Goal: Task Accomplishment & Management: Use online tool/utility

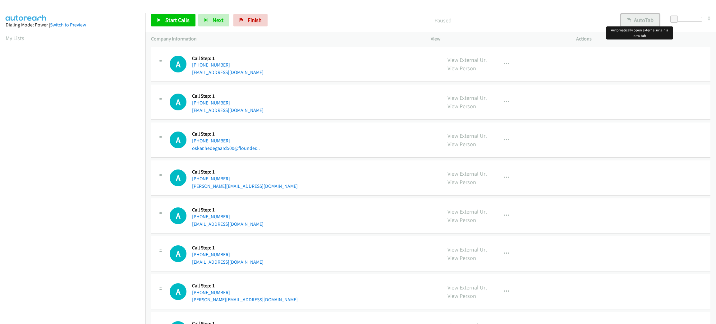
click at [646, 24] on button "AutoTab" at bounding box center [640, 20] width 39 height 12
click at [676, 17] on span at bounding box center [676, 19] width 7 height 7
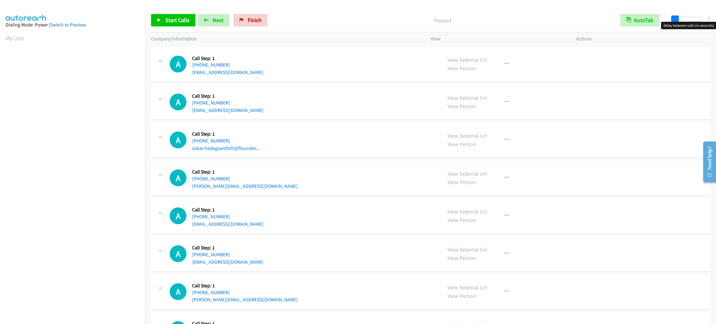
click at [675, 17] on span at bounding box center [675, 19] width 7 height 7
click at [168, 17] on span "Start Calls" at bounding box center [177, 19] width 24 height 7
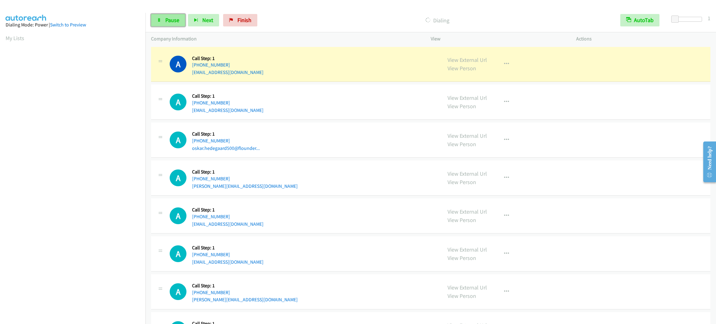
click at [163, 20] on link "Pause" at bounding box center [168, 20] width 34 height 12
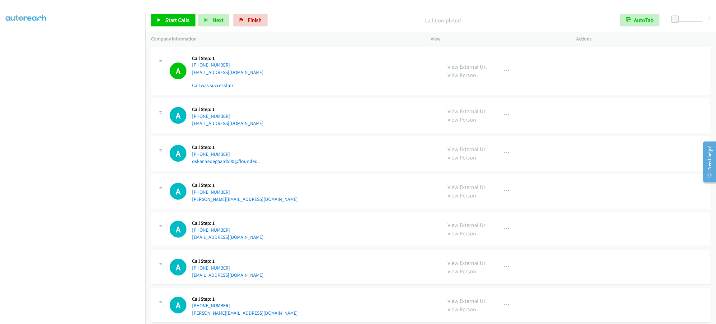
click at [262, 58] on div "A Callback Scheduled Call Step: 1 [GEOGRAPHIC_DATA]/[GEOGRAPHIC_DATA] [PHONE_NU…" at bounding box center [303, 71] width 267 height 37
click at [168, 22] on span "Start Calls" at bounding box center [177, 19] width 24 height 7
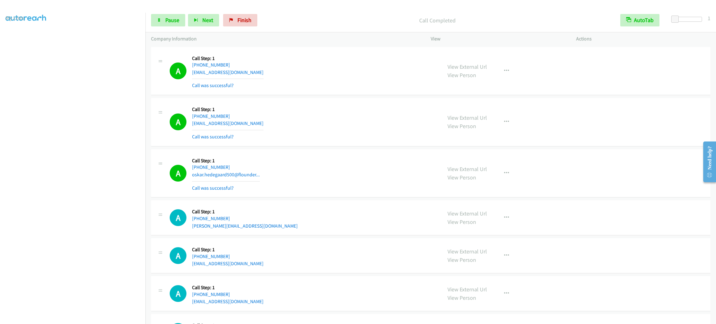
scroll to position [47, 0]
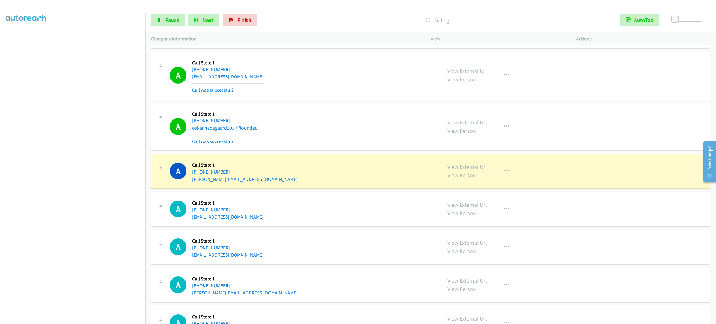
click at [259, 180] on div "A Callback Scheduled Call Step: 1 America/New_York [PHONE_NUMBER] [PERSON_NAME]…" at bounding box center [303, 171] width 267 height 24
copy div "[PERSON_NAME][EMAIL_ADDRESS][DOMAIN_NAME]"
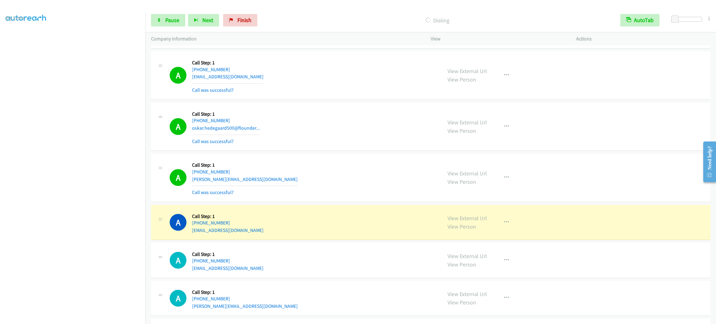
click at [287, 226] on div "A Callback Scheduled Call Step: 1 [GEOGRAPHIC_DATA]/[GEOGRAPHIC_DATA] [PHONE_NU…" at bounding box center [303, 222] width 267 height 24
click at [272, 230] on div "A Callback Scheduled Call Step: 1 [GEOGRAPHIC_DATA]/[GEOGRAPHIC_DATA] [PHONE_NU…" at bounding box center [303, 222] width 267 height 24
copy div "[EMAIL_ADDRESS][DOMAIN_NAME]"
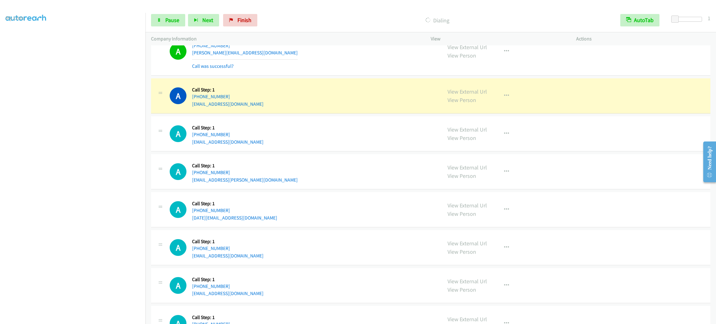
scroll to position [373, 0]
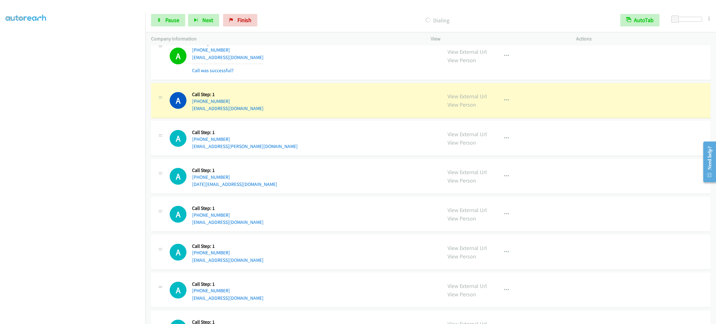
click at [257, 67] on div "A Callback Scheduled Call Step: 1 [GEOGRAPHIC_DATA]/[GEOGRAPHIC_DATA] [PHONE_NU…" at bounding box center [303, 55] width 267 height 37
click at [257, 61] on div "A Callback Scheduled Call Step: 1 [GEOGRAPHIC_DATA]/[GEOGRAPHIC_DATA] [PHONE_NU…" at bounding box center [303, 55] width 267 height 37
copy div "[EMAIL_ADDRESS][DOMAIN_NAME]"
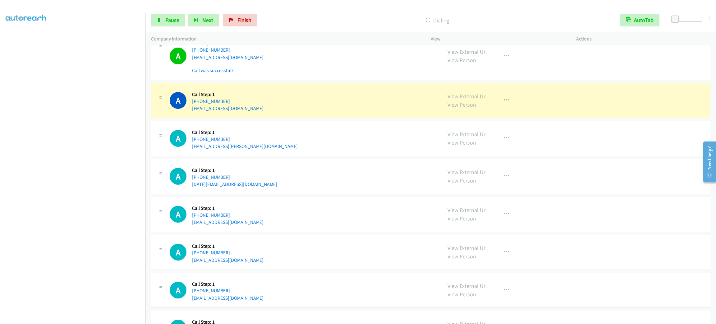
click at [258, 110] on div "A Callback Scheduled Call Step: 1 America/Los_Angeles [PHONE_NUMBER] [EMAIL_ADD…" at bounding box center [303, 101] width 267 height 24
copy div "[EMAIL_ADDRESS][DOMAIN_NAME]"
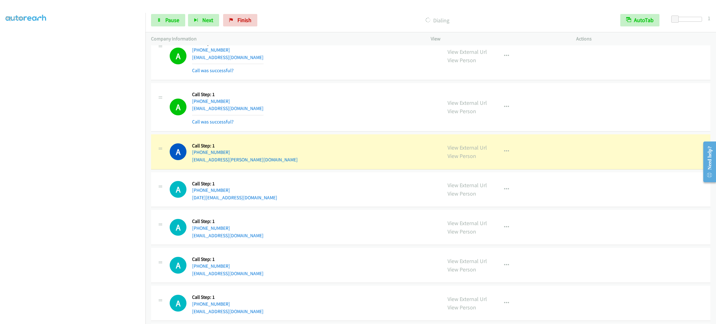
click at [282, 158] on div "A Callback Scheduled Call Step: 1 America/Los_Angeles [PHONE_NUMBER] [EMAIL_ADD…" at bounding box center [303, 152] width 267 height 24
copy div "[EMAIL_ADDRESS][PERSON_NAME][DOMAIN_NAME]"
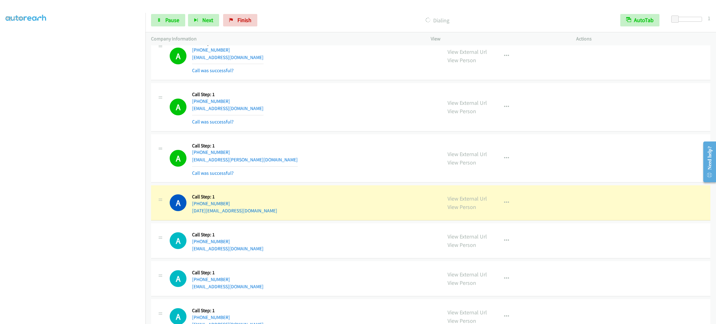
click at [277, 206] on div "A Callback Scheduled Call Step: 1 America/New_York [PHONE_NUMBER] [DATE][EMAIL_…" at bounding box center [303, 203] width 267 height 24
click at [278, 212] on div "A Callback Scheduled Call Step: 1 America/New_York [PHONE_NUMBER] [DATE][EMAIL_…" at bounding box center [303, 203] width 267 height 24
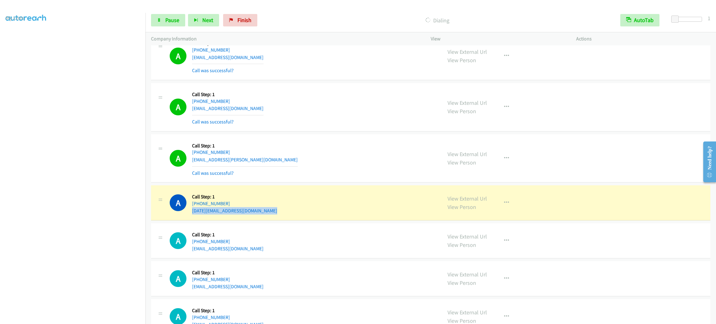
click at [278, 212] on div "A Callback Scheduled Call Step: 1 America/New_York [PHONE_NUMBER] [DATE][EMAIL_…" at bounding box center [303, 203] width 267 height 24
copy div "[DATE][EMAIL_ADDRESS][DOMAIN_NAME]"
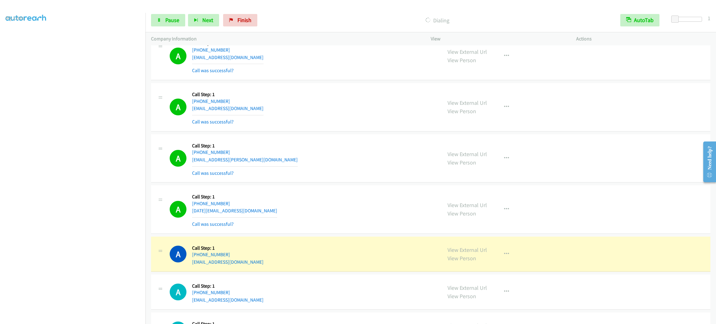
click at [271, 269] on div "A Callback Scheduled Call Step: 1 America/New_York [PHONE_NUMBER] [EMAIL_ADDRES…" at bounding box center [431, 254] width 560 height 35
click at [268, 264] on div "A Callback Scheduled Call Step: 1 America/New_York [PHONE_NUMBER] [EMAIL_ADDRES…" at bounding box center [303, 254] width 267 height 24
copy div "[EMAIL_ADDRESS][DOMAIN_NAME]"
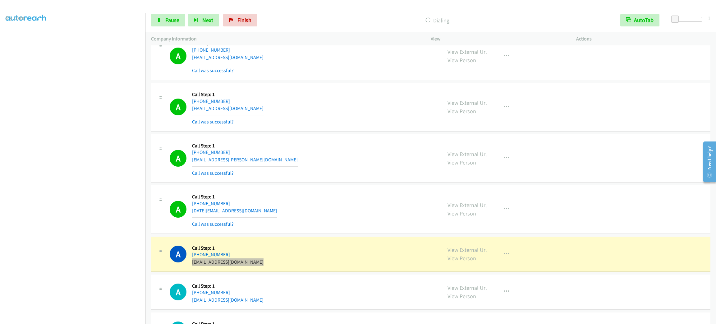
scroll to position [466, 0]
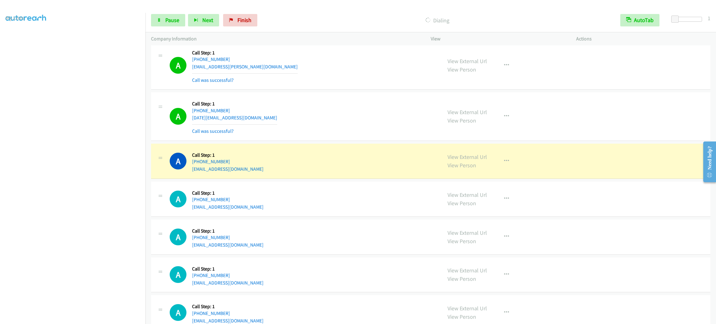
click at [346, 196] on div "A Callback Scheduled Call Step: 1 America/New_York [PHONE_NUMBER] [EMAIL_ADDRES…" at bounding box center [303, 199] width 267 height 24
click at [537, 171] on div "View External Url View Person View External Url Email Schedule/Manage Callback …" at bounding box center [517, 161] width 151 height 24
click at [502, 166] on button "button" at bounding box center [506, 161] width 17 height 12
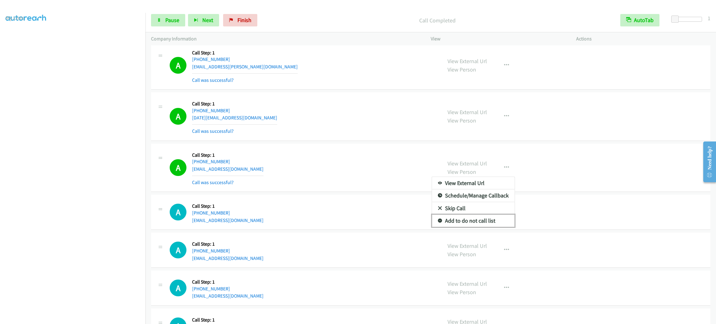
click at [486, 222] on link "Add to do not call list" at bounding box center [473, 221] width 83 height 12
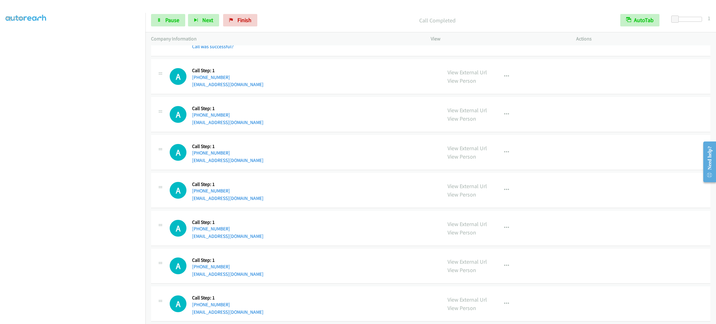
scroll to position [606, 0]
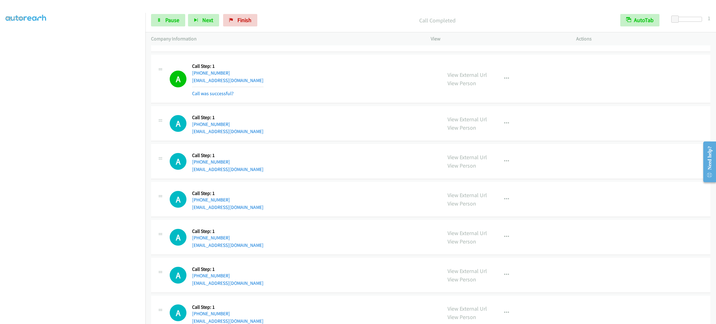
click at [261, 81] on div "A Callback Scheduled Call Step: 1 America/New_York [PHONE_NUMBER] [EMAIL_ADDRES…" at bounding box center [303, 78] width 267 height 37
copy div "[EMAIL_ADDRESS][DOMAIN_NAME]"
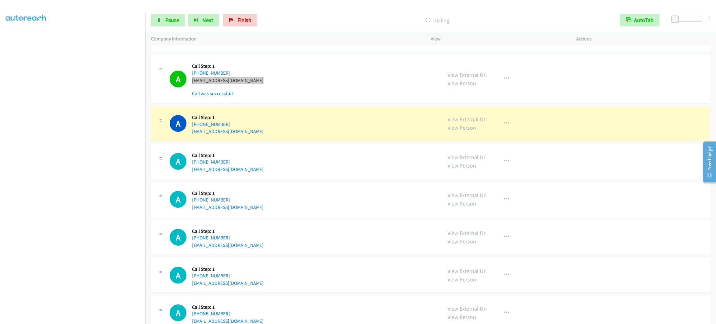
scroll to position [653, 0]
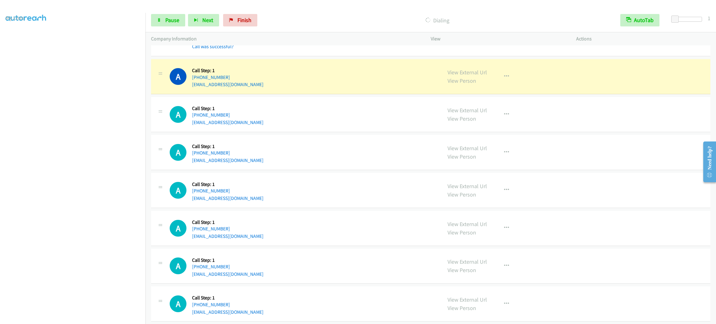
click at [254, 95] on td "A Callback Scheduled Call Step: 1 [GEOGRAPHIC_DATA]/[GEOGRAPHIC_DATA] [PHONE_NU…" at bounding box center [431, 77] width 571 height 38
click at [260, 86] on div "A Callback Scheduled Call Step: 1 [GEOGRAPHIC_DATA]/[GEOGRAPHIC_DATA] [PHONE_NU…" at bounding box center [303, 77] width 267 height 24
drag, startPoint x: 260, startPoint y: 86, endPoint x: 192, endPoint y: 82, distance: 68.2
click at [259, 86] on div "A Callback Scheduled Call Step: 1 [GEOGRAPHIC_DATA]/[GEOGRAPHIC_DATA] [PHONE_NU…" at bounding box center [303, 77] width 267 height 24
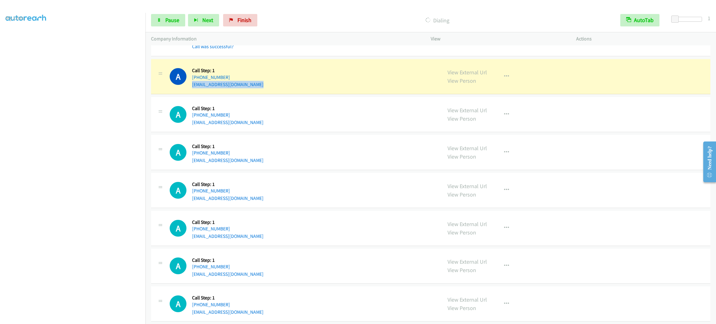
copy div "[EMAIL_ADDRESS][DOMAIN_NAME]"
click at [253, 130] on div "A Callback Scheduled Call Step: 1 America/New_York [PHONE_NUMBER] [EMAIL_ADDRES…" at bounding box center [431, 114] width 560 height 35
click at [253, 128] on div "A Callback Scheduled Call Step: 1 America/New_York [PHONE_NUMBER] [EMAIL_ADDRES…" at bounding box center [431, 114] width 560 height 35
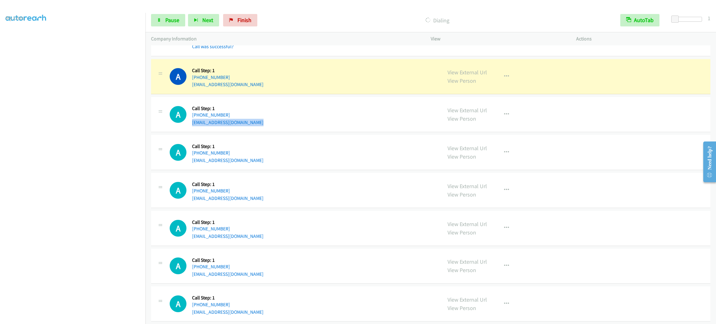
copy div "[EMAIL_ADDRESS][DOMAIN_NAME]"
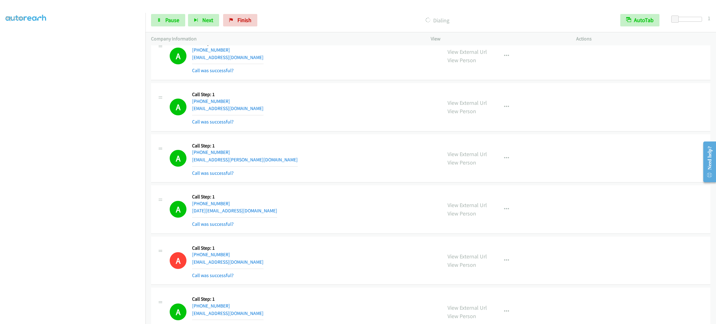
scroll to position [233, 0]
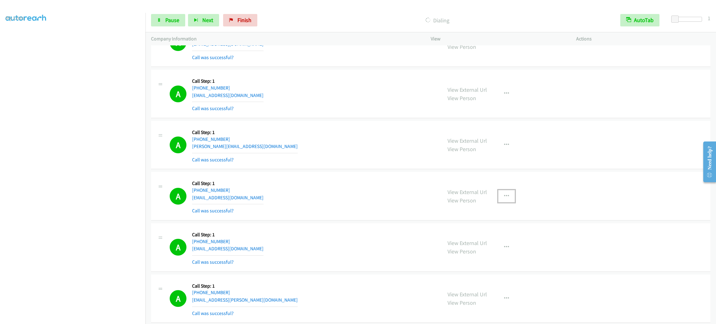
click at [498, 200] on button "button" at bounding box center [506, 196] width 17 height 12
click at [495, 252] on link "Add to do not call list" at bounding box center [473, 249] width 83 height 12
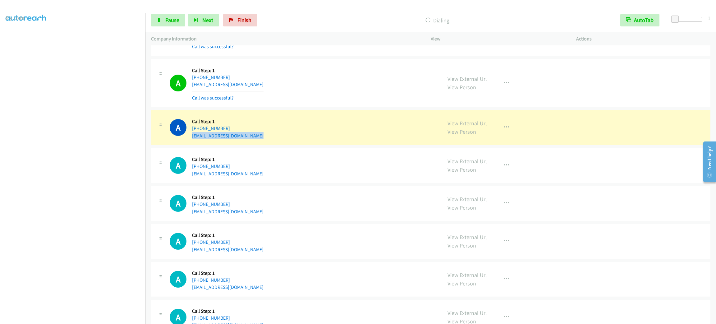
scroll to position [700, 0]
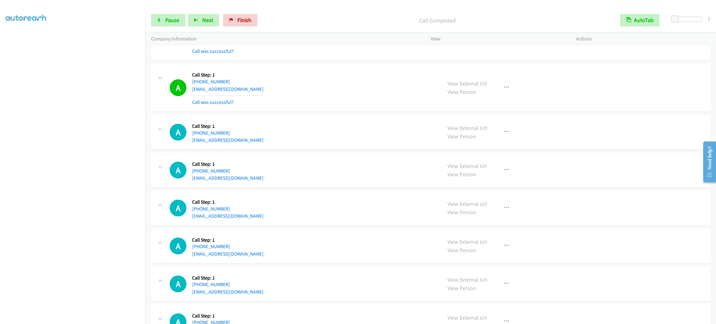
click at [262, 146] on div "A Callback Scheduled Call Step: 1 America/Los_Angeles [PHONE_NUMBER] [EMAIL_ADD…" at bounding box center [431, 132] width 560 height 35
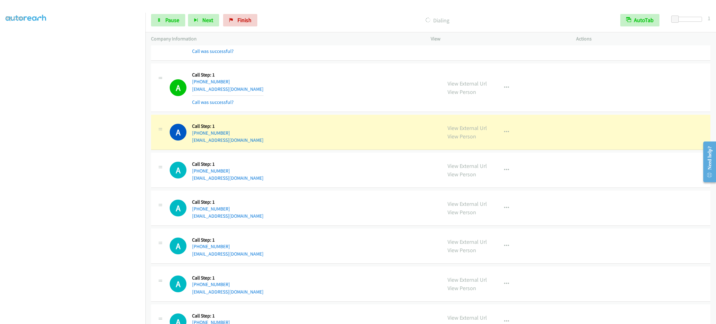
click at [262, 146] on div "A Callback Scheduled Call Step: 1 America/Los_Angeles [PHONE_NUMBER] [EMAIL_ADD…" at bounding box center [431, 132] width 560 height 35
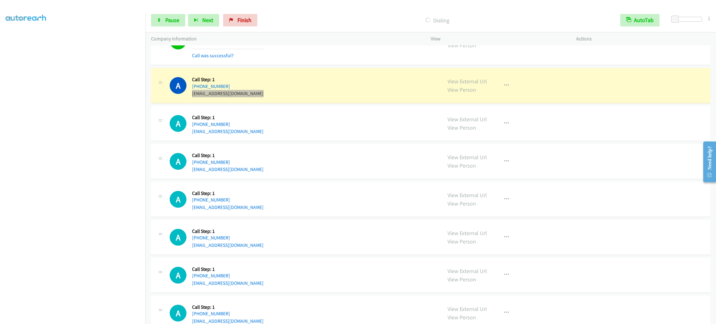
scroll to position [793, 0]
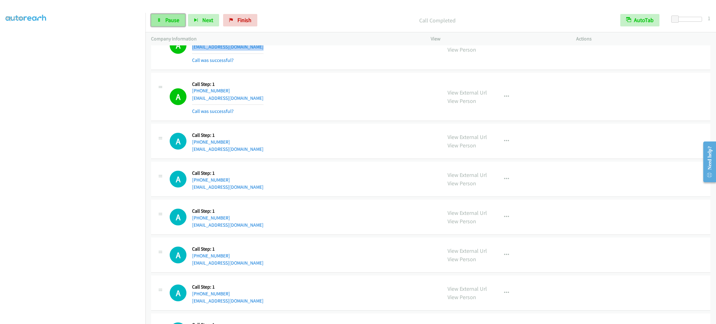
click at [171, 15] on link "Pause" at bounding box center [168, 20] width 34 height 12
drag, startPoint x: 248, startPoint y: 164, endPoint x: 262, endPoint y: 167, distance: 14.8
click at [248, 164] on div "A Callback Scheduled Call Step: 1 [GEOGRAPHIC_DATA]/[GEOGRAPHIC_DATA] [PHONE_NU…" at bounding box center [431, 179] width 560 height 35
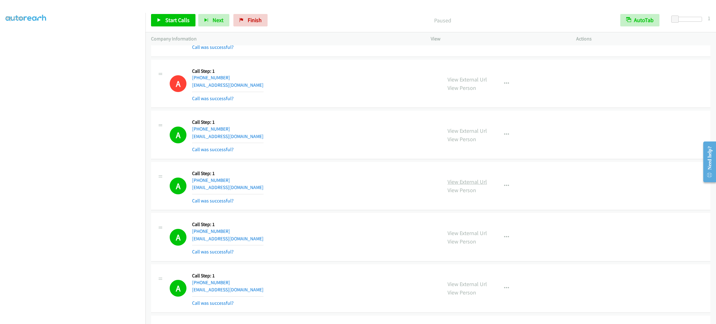
click at [460, 181] on link "View External Url" at bounding box center [467, 181] width 39 height 7
click at [297, 74] on div "A Callback Scheduled Call Step: 1 America/New_York [PHONE_NUMBER] [EMAIL_ADDRES…" at bounding box center [303, 83] width 267 height 37
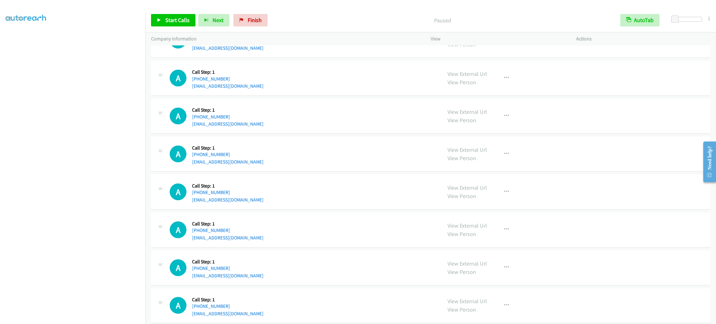
scroll to position [876, 0]
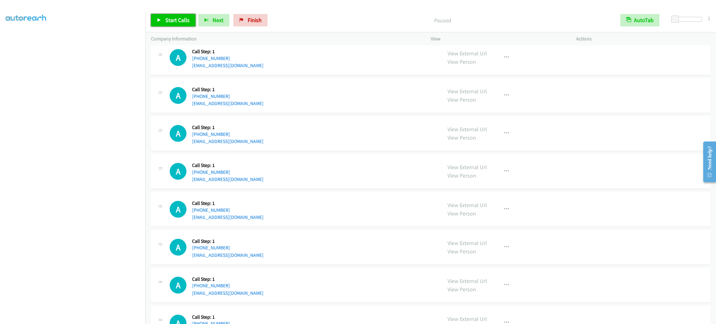
click at [165, 24] on link "Start Calls" at bounding box center [173, 20] width 44 height 12
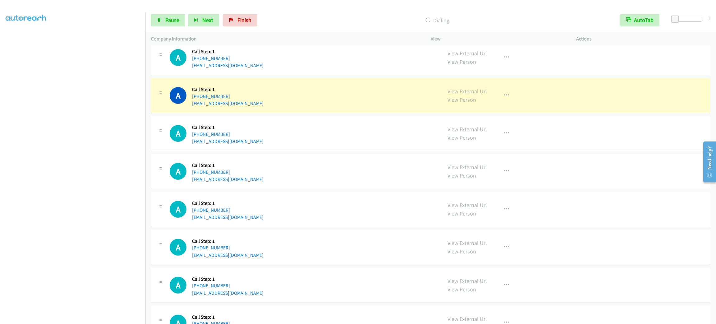
click at [258, 110] on div "A Callback Scheduled Call Step: 1 [GEOGRAPHIC_DATA]/[GEOGRAPHIC_DATA] [PHONE_NU…" at bounding box center [431, 95] width 560 height 35
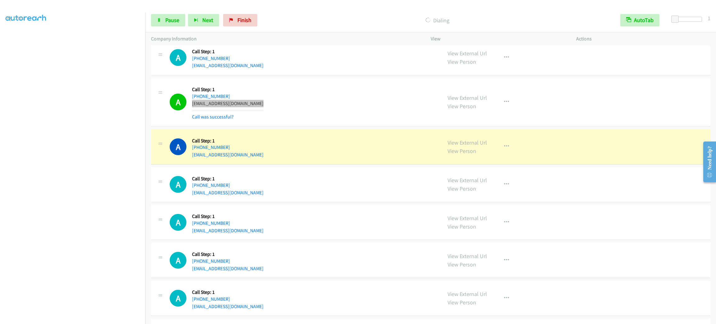
scroll to position [923, 0]
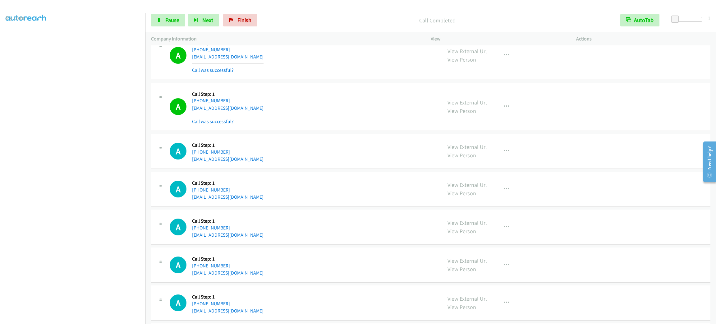
drag, startPoint x: 275, startPoint y: 100, endPoint x: 272, endPoint y: 105, distance: 5.9
click at [273, 102] on div "A Callback Scheduled Call Step: 1 America/New_York [PHONE_NUMBER] [EMAIL_ADDRES…" at bounding box center [303, 106] width 267 height 37
click at [270, 109] on div "A Callback Scheduled Call Step: 1 America/New_York [PHONE_NUMBER] [EMAIL_ADDRES…" at bounding box center [303, 106] width 267 height 37
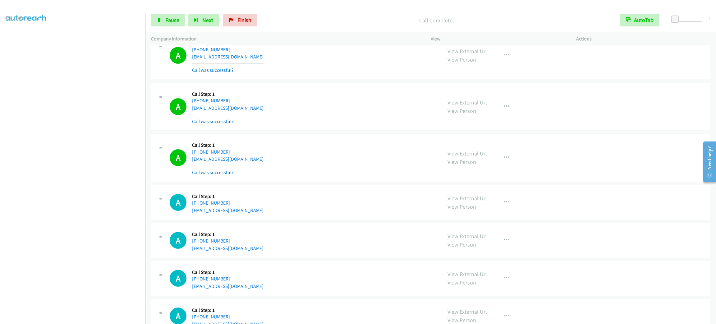
click at [287, 214] on div "A Callback Scheduled Call Step: 1 America/New_York [PHONE_NUMBER] [EMAIL_ADDRES…" at bounding box center [303, 203] width 267 height 24
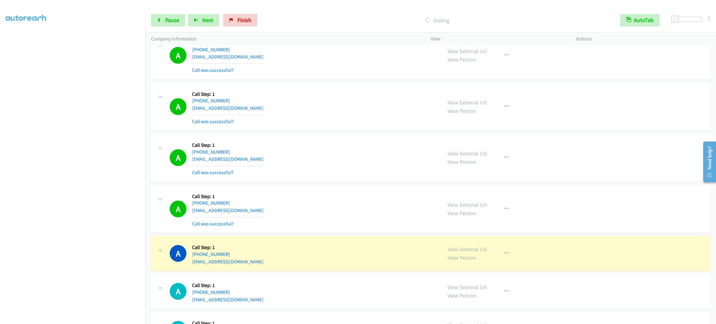
click at [275, 275] on td "A Callback Scheduled Call Step: 1 America/Los_Angeles [PHONE_NUMBER] [EMAIL_ADD…" at bounding box center [431, 292] width 571 height 38
click at [260, 264] on div "A Callback Scheduled Call Step: 1 America/Los_Angeles [PHONE_NUMBER] [EMAIL_ADD…" at bounding box center [303, 254] width 267 height 24
click at [311, 262] on div "A Callback Scheduled Call Step: 1 America/Los_Angeles [PHONE_NUMBER] [EMAIL_ADD…" at bounding box center [303, 254] width 267 height 24
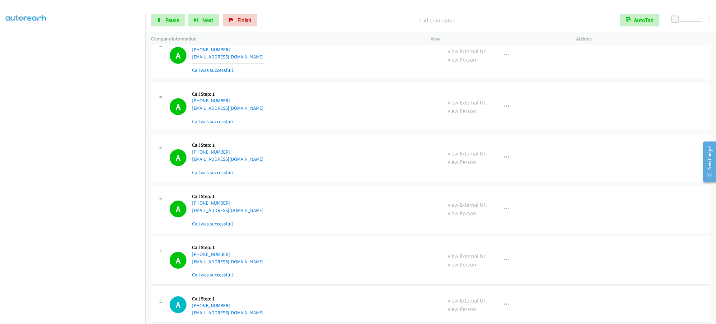
scroll to position [1016, 0]
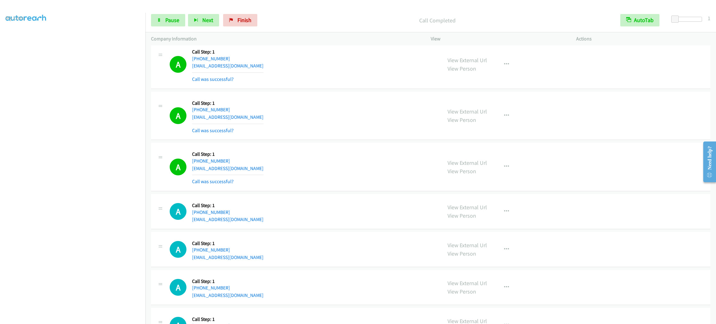
click at [273, 221] on div "A Callback Scheduled Call Step: 1 America/Los_Angeles [PHONE_NUMBER] [EMAIL_ADD…" at bounding box center [303, 212] width 267 height 24
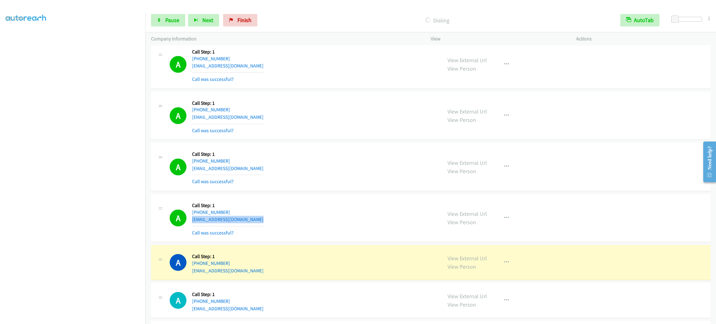
click at [290, 222] on div "A Callback Scheduled Call Step: 1 America/Los_Angeles [PHONE_NUMBER] [EMAIL_ADD…" at bounding box center [303, 218] width 267 height 37
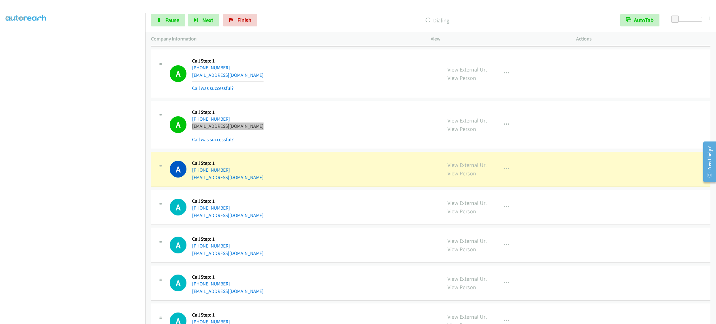
scroll to position [1156, 0]
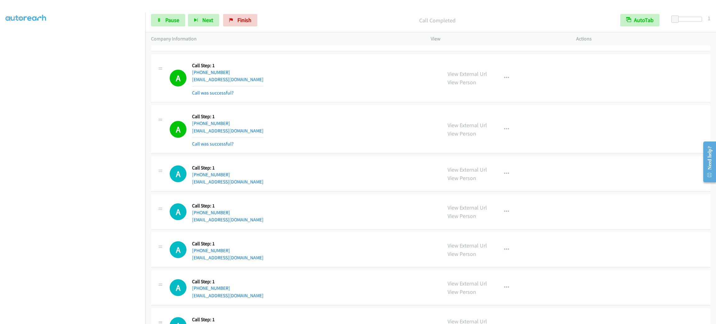
click at [264, 137] on div "A Callback Scheduled Call Step: 1 America/New_York [PHONE_NUMBER] [EMAIL_ADDRES…" at bounding box center [303, 129] width 267 height 37
click at [280, 130] on div "A Callback Scheduled Call Step: 1 America/New_York [PHONE_NUMBER] [EMAIL_ADDRES…" at bounding box center [303, 129] width 267 height 37
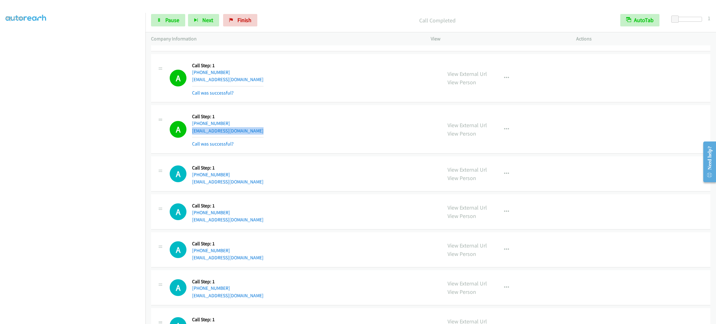
click at [280, 130] on div "A Callback Scheduled Call Step: 1 America/New_York [PHONE_NUMBER] [EMAIL_ADDRES…" at bounding box center [303, 129] width 267 height 37
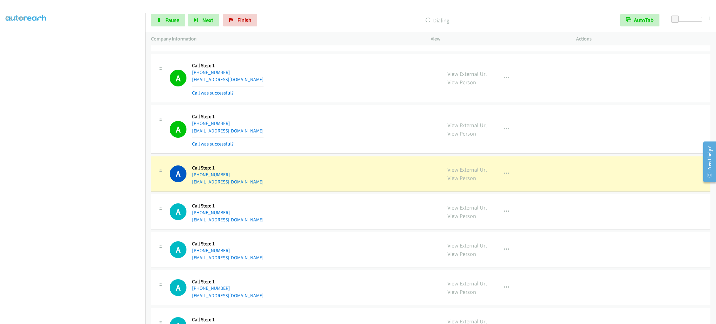
click at [285, 184] on div "A Callback Scheduled Call Step: 1 America/New_York [PHONE_NUMBER] [EMAIL_ADDRES…" at bounding box center [303, 174] width 267 height 24
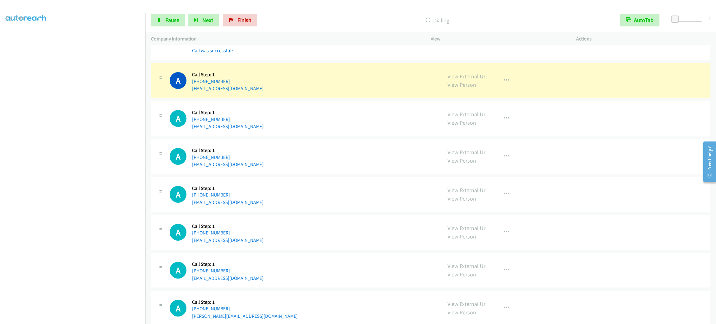
click at [270, 130] on div "A Callback Scheduled Call Step: 1 America/New_York [PHONE_NUMBER] [EMAIL_ADDRES…" at bounding box center [303, 119] width 267 height 24
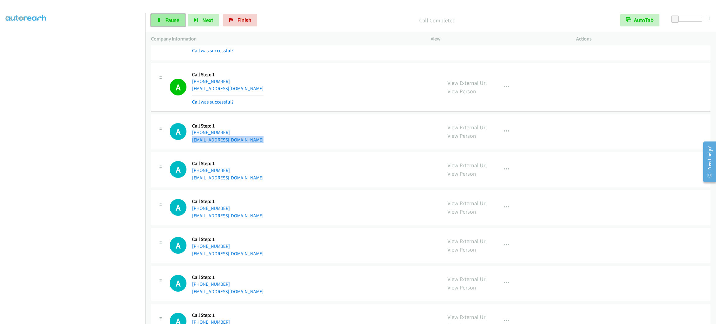
click at [169, 25] on link "Pause" at bounding box center [168, 20] width 34 height 12
click at [168, 20] on span "Start Calls" at bounding box center [177, 19] width 24 height 7
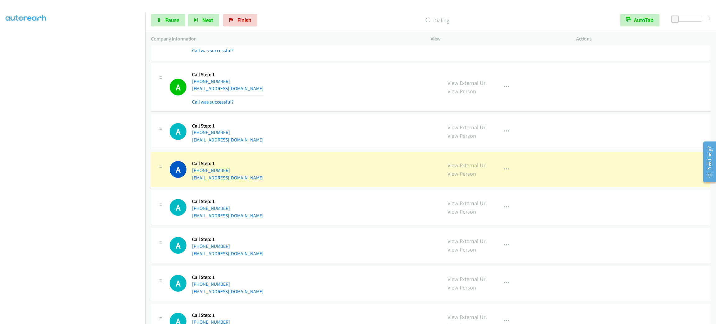
click at [300, 181] on div "A Callback Scheduled Call Step: 1 America/[GEOGRAPHIC_DATA] [PHONE_NUMBER] [EMA…" at bounding box center [303, 170] width 267 height 24
click at [294, 186] on div "A Callback Scheduled Call Step: 1 America/[GEOGRAPHIC_DATA] [PHONE_NUMBER] [EMA…" at bounding box center [431, 169] width 560 height 35
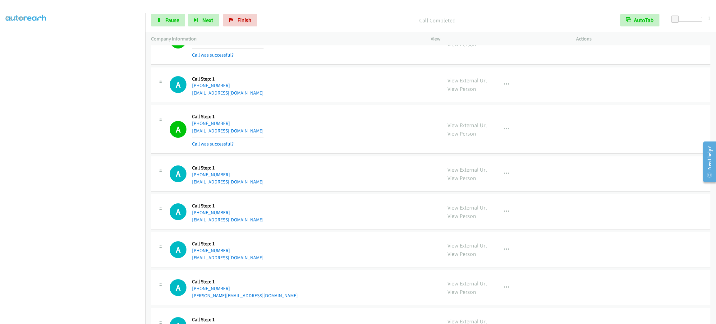
click at [335, 144] on div "A Callback Scheduled Call Step: 1 America/[GEOGRAPHIC_DATA] [PHONE_NUMBER] [EMA…" at bounding box center [303, 129] width 267 height 37
click at [336, 134] on div "A Callback Scheduled Call Step: 1 America/[GEOGRAPHIC_DATA] [PHONE_NUMBER] [EMA…" at bounding box center [303, 129] width 267 height 37
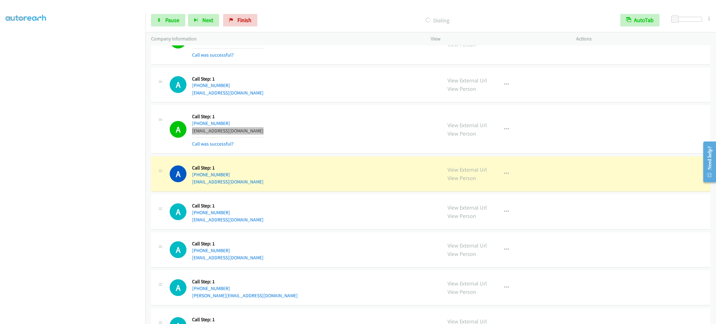
scroll to position [1343, 0]
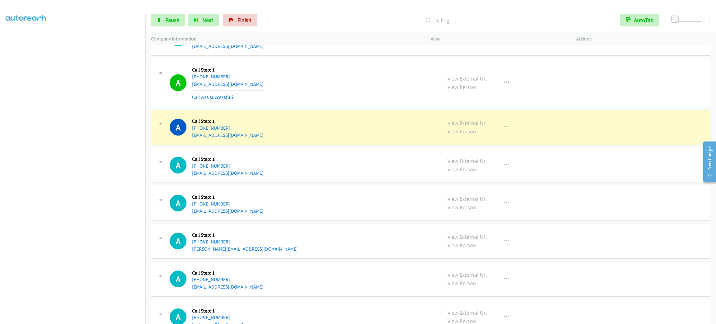
click at [260, 155] on div "A Callback Scheduled Call Step: 1 [GEOGRAPHIC_DATA]/[GEOGRAPHIC_DATA] [PHONE_NU…" at bounding box center [431, 165] width 560 height 35
click at [262, 145] on div "A Callback Scheduled Call Step: 1 America/New_York [PHONE_NUMBER] [EMAIL_ADDRES…" at bounding box center [431, 127] width 560 height 35
click at [262, 139] on div "A Callback Scheduled Call Step: 1 America/New_York [PHONE_NUMBER] [EMAIL_ADDRES…" at bounding box center [303, 127] width 267 height 24
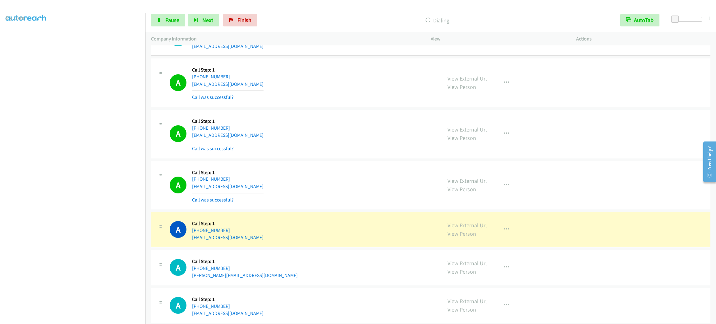
click at [295, 194] on div "A Callback Scheduled Call Step: 1 [GEOGRAPHIC_DATA]/[GEOGRAPHIC_DATA] [PHONE_NU…" at bounding box center [303, 185] width 267 height 37
click at [292, 190] on div "A Callback Scheduled Call Step: 1 [GEOGRAPHIC_DATA]/[GEOGRAPHIC_DATA] [PHONE_NU…" at bounding box center [303, 185] width 267 height 37
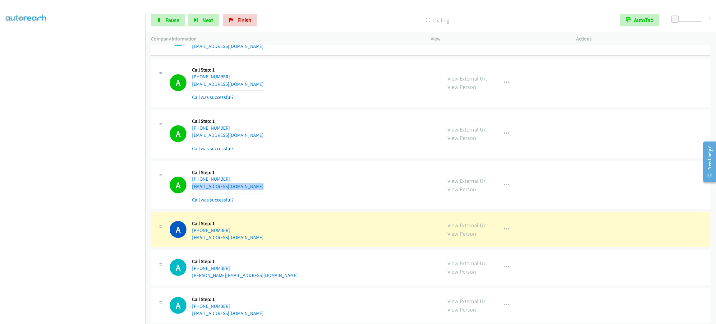
click at [292, 190] on div "A Callback Scheduled Call Step: 1 [GEOGRAPHIC_DATA]/[GEOGRAPHIC_DATA] [PHONE_NU…" at bounding box center [303, 185] width 267 height 37
click at [273, 241] on div "A Callback Scheduled Call Step: 1 America/New_York [PHONE_NUMBER] [EMAIL_ADDRES…" at bounding box center [303, 230] width 267 height 24
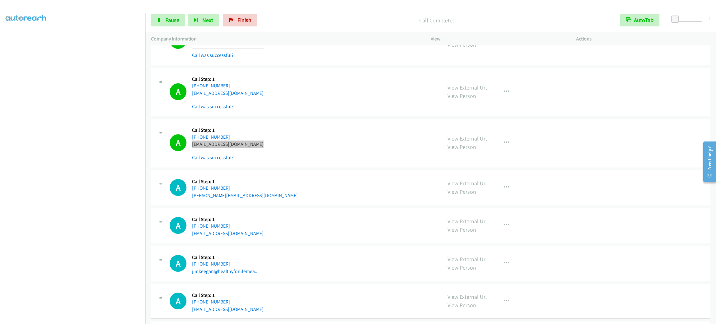
scroll to position [1483, 0]
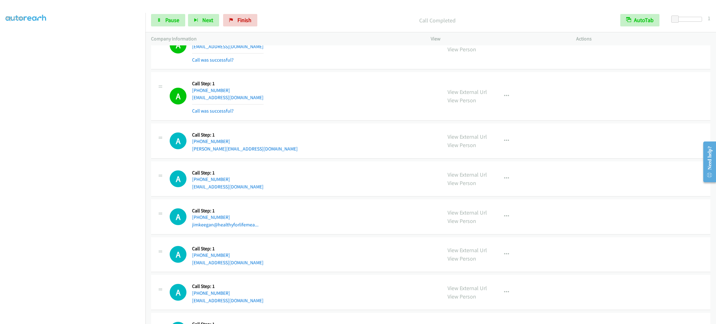
click at [91, 321] on aside "Dialing Mode: Power | Switch to Preview My Lists" at bounding box center [73, 165] width 146 height 344
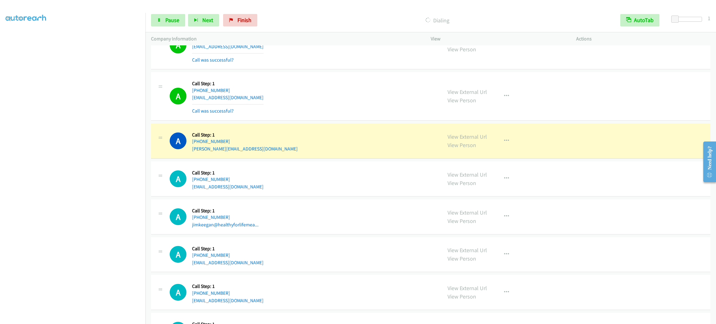
scroll to position [1530, 0]
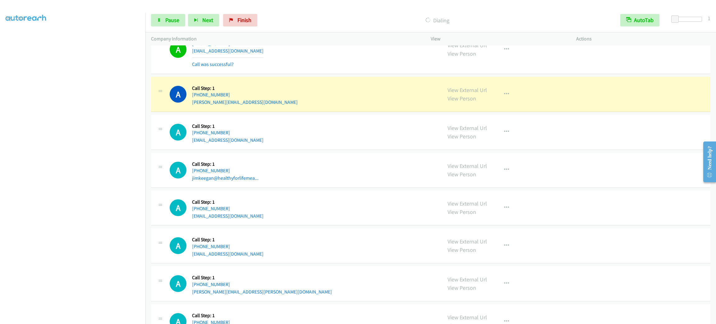
click at [249, 106] on div "A Callback Scheduled Call Step: 1 America/Los_Angeles [PHONE_NUMBER] [PERSON_NA…" at bounding box center [303, 94] width 267 height 24
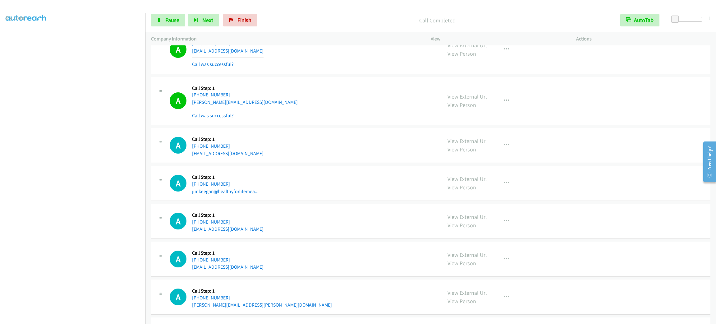
click at [304, 112] on div "A Callback Scheduled Call Step: 1 America/Los_Angeles [PHONE_NUMBER] [PERSON_NA…" at bounding box center [303, 100] width 267 height 37
click at [288, 111] on div "A Callback Scheduled Call Step: 1 America/Los_Angeles [PHONE_NUMBER] [PERSON_NA…" at bounding box center [303, 100] width 267 height 37
click at [288, 110] on div "A Callback Scheduled Call Step: 1 America/Los_Angeles [PHONE_NUMBER] [PERSON_NA…" at bounding box center [303, 100] width 267 height 37
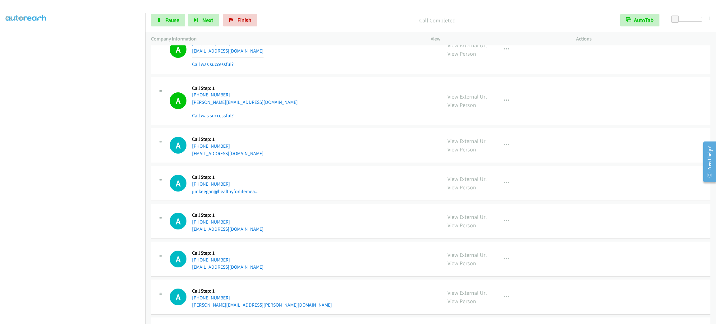
click at [288, 110] on div "A Callback Scheduled Call Step: 1 America/Los_Angeles [PHONE_NUMBER] [PERSON_NA…" at bounding box center [303, 100] width 267 height 37
click at [286, 113] on div "A Callback Scheduled Call Step: 1 America/Los_Angeles [PHONE_NUMBER] [PERSON_NA…" at bounding box center [303, 100] width 267 height 37
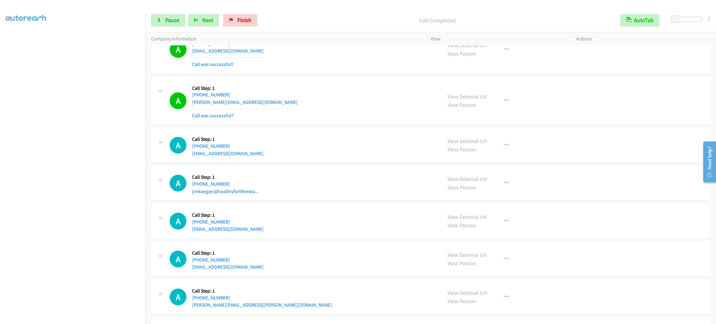
click at [247, 106] on div "A Callback Scheduled Call Step: 1 America/Los_Angeles [PHONE_NUMBER] [PERSON_NA…" at bounding box center [303, 100] width 267 height 37
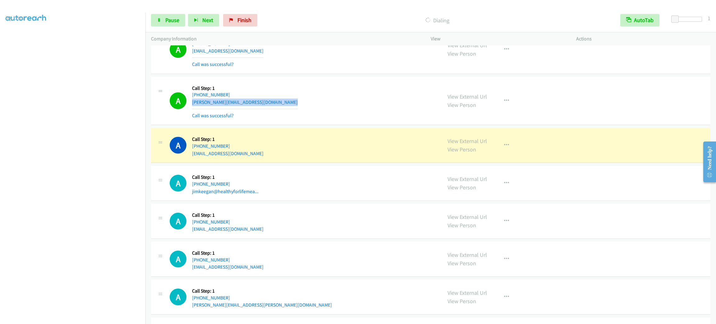
click at [247, 106] on div "A Callback Scheduled Call Step: 1 America/Los_Angeles [PHONE_NUMBER] [PERSON_NA…" at bounding box center [303, 100] width 267 height 37
click at [266, 157] on div "A Callback Scheduled Call Step: 1 America/New_York [PHONE_NUMBER] [EMAIL_ADDRES…" at bounding box center [303, 145] width 267 height 24
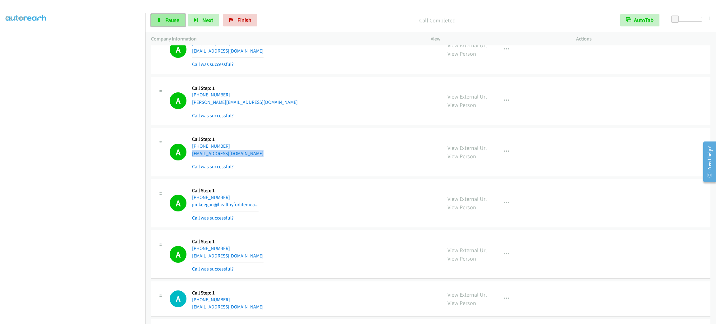
click at [168, 23] on span "Pause" at bounding box center [172, 19] width 14 height 7
click at [167, 20] on span "Start Calls" at bounding box center [177, 19] width 24 height 7
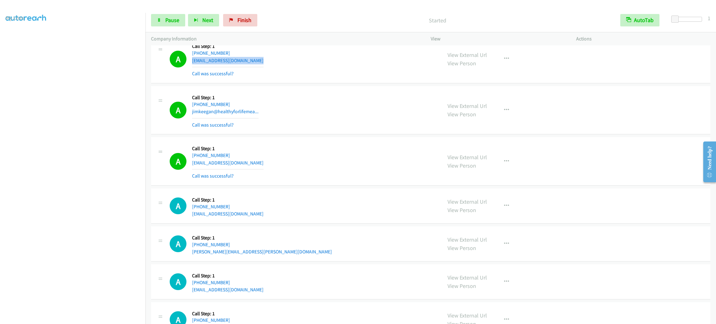
scroll to position [1669, 0]
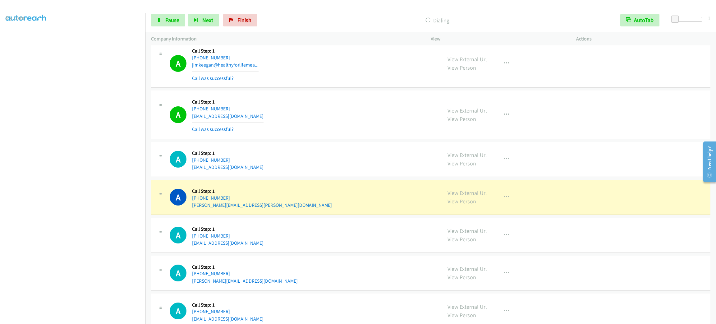
click at [271, 214] on div "A Callback Scheduled Call Step: 1 [GEOGRAPHIC_DATA]/[GEOGRAPHIC_DATA] [PHONE_NU…" at bounding box center [431, 197] width 560 height 35
click at [271, 213] on div "A Callback Scheduled Call Step: 1 [GEOGRAPHIC_DATA]/[GEOGRAPHIC_DATA] [PHONE_NU…" at bounding box center [431, 197] width 560 height 35
click at [311, 128] on div "A Callback Scheduled Call Step: 1 [GEOGRAPHIC_DATA]/[GEOGRAPHIC_DATA] [PHONE_NU…" at bounding box center [303, 114] width 267 height 37
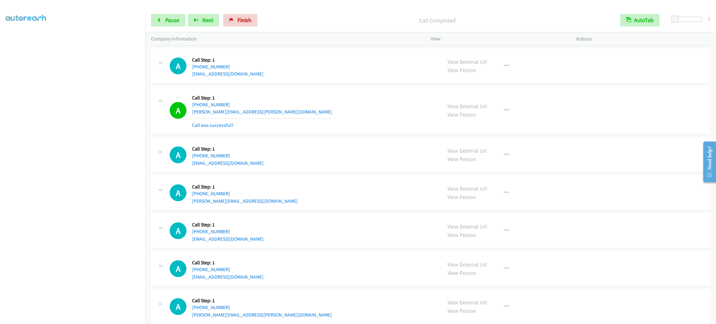
click at [409, 150] on div "A Callback Scheduled Call Step: 1 [GEOGRAPHIC_DATA]/[GEOGRAPHIC_DATA] [PHONE_NU…" at bounding box center [303, 155] width 267 height 24
click at [50, 319] on aside "Dialing Mode: Power | Switch to Preview My Lists" at bounding box center [73, 165] width 146 height 344
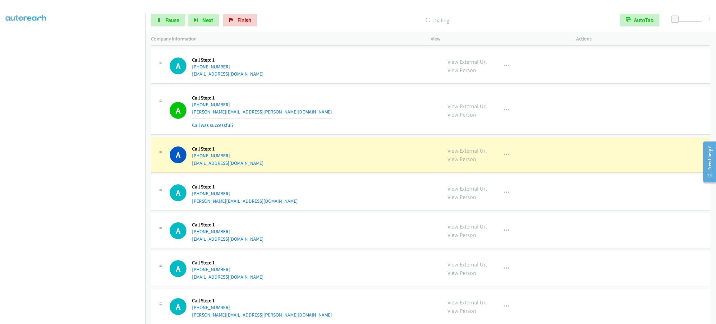
scroll to position [1856, 0]
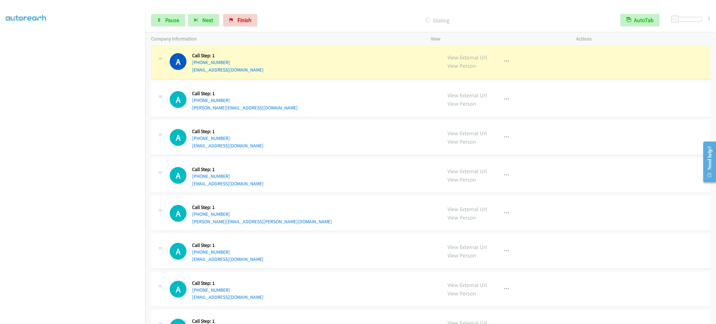
click at [271, 73] on div "A Callback Scheduled Call Step: 1 [GEOGRAPHIC_DATA]/[GEOGRAPHIC_DATA] [PHONE_NU…" at bounding box center [303, 62] width 267 height 24
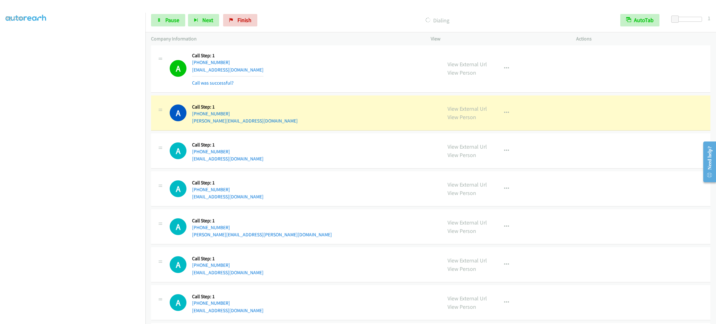
click at [266, 125] on div "A Callback Scheduled Call Step: 1 America/Los_Angeles [PHONE_NUMBER] [PERSON_NA…" at bounding box center [303, 113] width 267 height 24
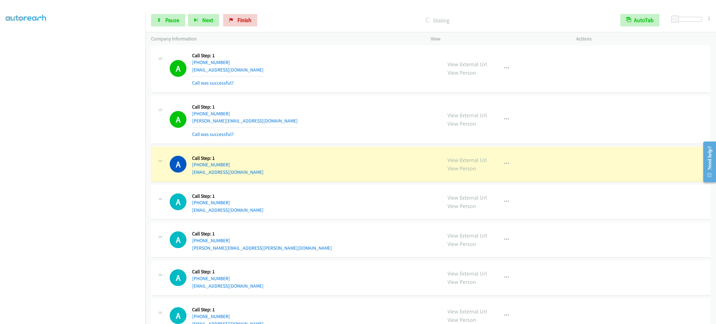
click at [71, 318] on section at bounding box center [73, 177] width 134 height 298
click at [267, 173] on div "A Callback Scheduled Call Step: 1 America/New_York [PHONE_NUMBER] [EMAIL_ADDRES…" at bounding box center [303, 164] width 267 height 24
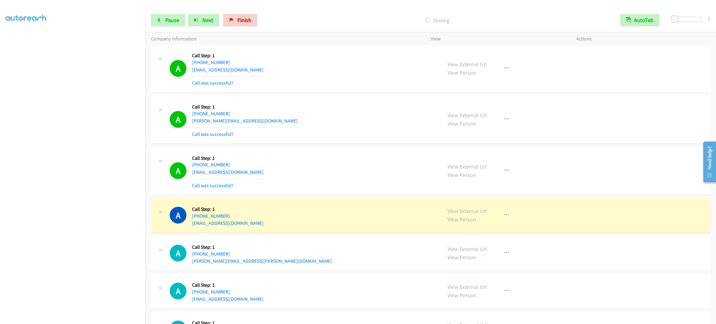
click at [274, 227] on div "A Callback Scheduled Call Step: 1 [GEOGRAPHIC_DATA]/[GEOGRAPHIC_DATA] [PHONE_NU…" at bounding box center [303, 215] width 267 height 24
click at [277, 227] on div "A Callback Scheduled Call Step: 1 [GEOGRAPHIC_DATA]/[GEOGRAPHIC_DATA] [PHONE_NU…" at bounding box center [303, 215] width 267 height 24
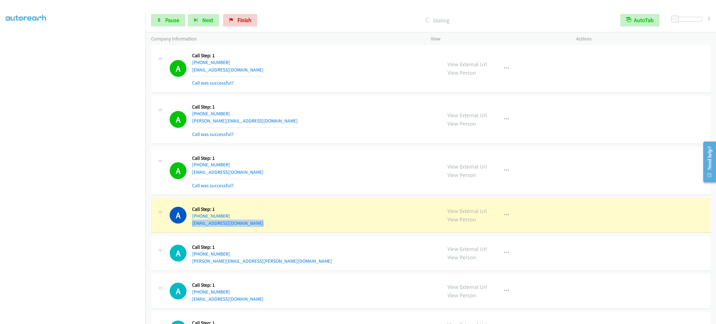
click at [277, 227] on div "A Callback Scheduled Call Step: 1 [GEOGRAPHIC_DATA]/[GEOGRAPHIC_DATA] [PHONE_NU…" at bounding box center [303, 215] width 267 height 24
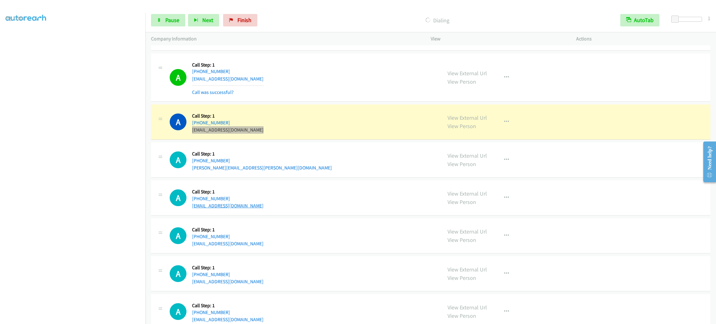
scroll to position [1996, 0]
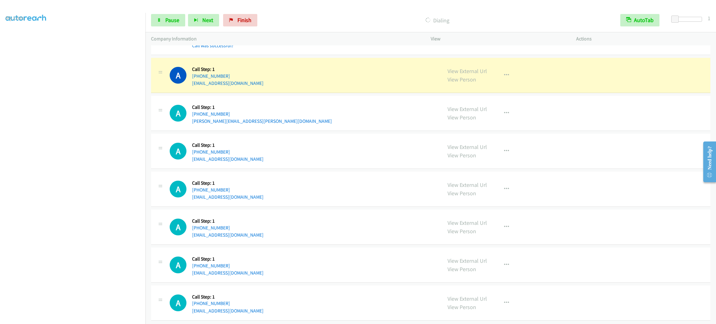
click at [266, 125] on div "A Callback Scheduled Call Step: 1 America/Los_Angeles [PHONE_NUMBER] [PERSON_NA…" at bounding box center [303, 113] width 267 height 24
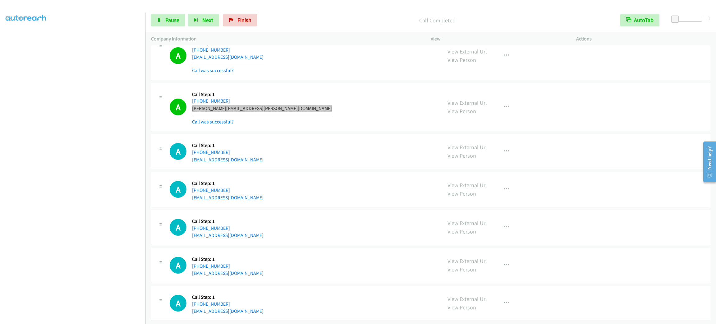
scroll to position [2036, 0]
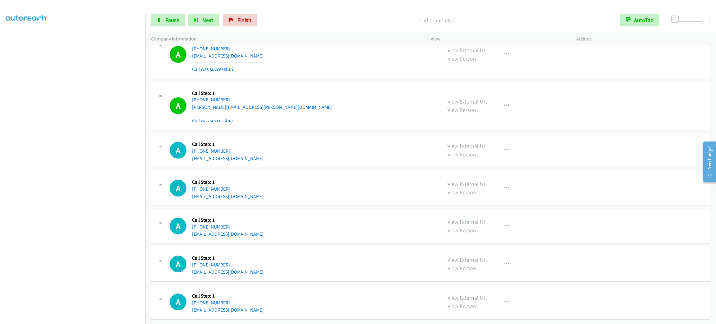
click at [296, 96] on div "A Callback Scheduled Call Step: 1 America/Los_Angeles [PHONE_NUMBER] [PERSON_NA…" at bounding box center [303, 105] width 267 height 37
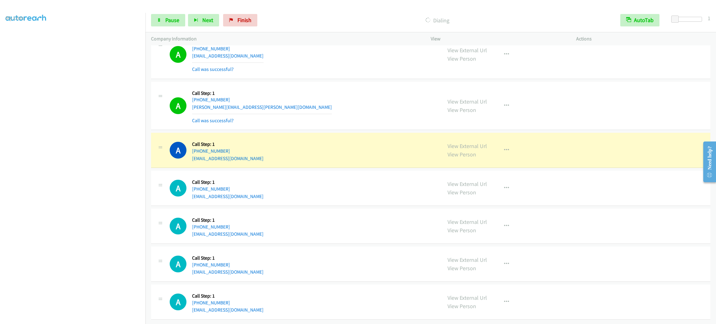
click at [294, 153] on div "A Callback Scheduled Call Step: 1 America/New_York [PHONE_NUMBER] [EMAIL_ADDRES…" at bounding box center [303, 150] width 267 height 24
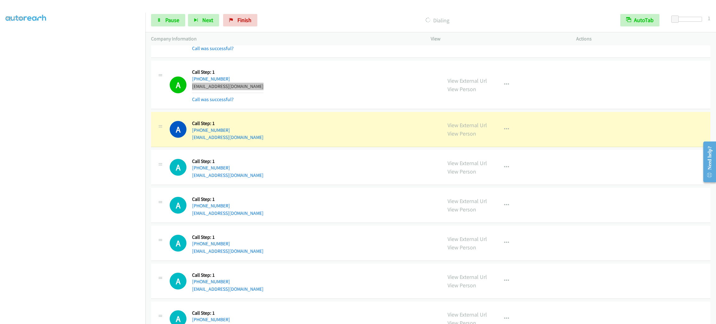
scroll to position [2189, 0]
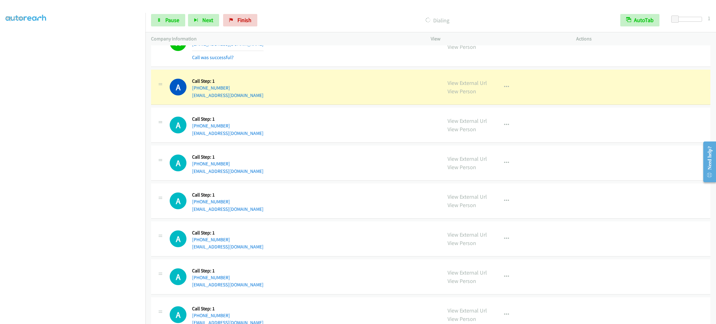
click at [243, 99] on div "A Callback Scheduled Call Step: 1 [GEOGRAPHIC_DATA]/[GEOGRAPHIC_DATA] [PHONE_NU…" at bounding box center [303, 87] width 267 height 24
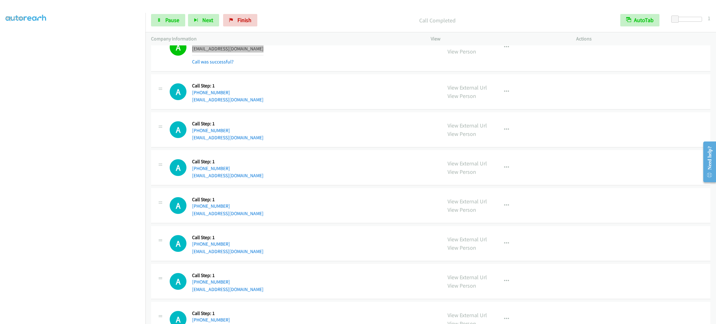
scroll to position [2282, 0]
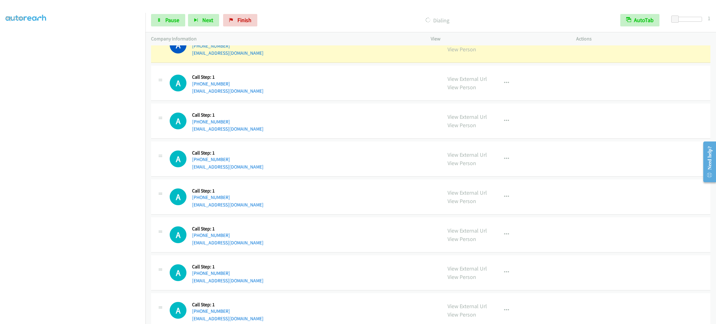
click at [106, 317] on section at bounding box center [73, 177] width 134 height 298
click at [171, 14] on link "Pause" at bounding box center [168, 20] width 34 height 12
